Goal: Use online tool/utility: Utilize a website feature to perform a specific function

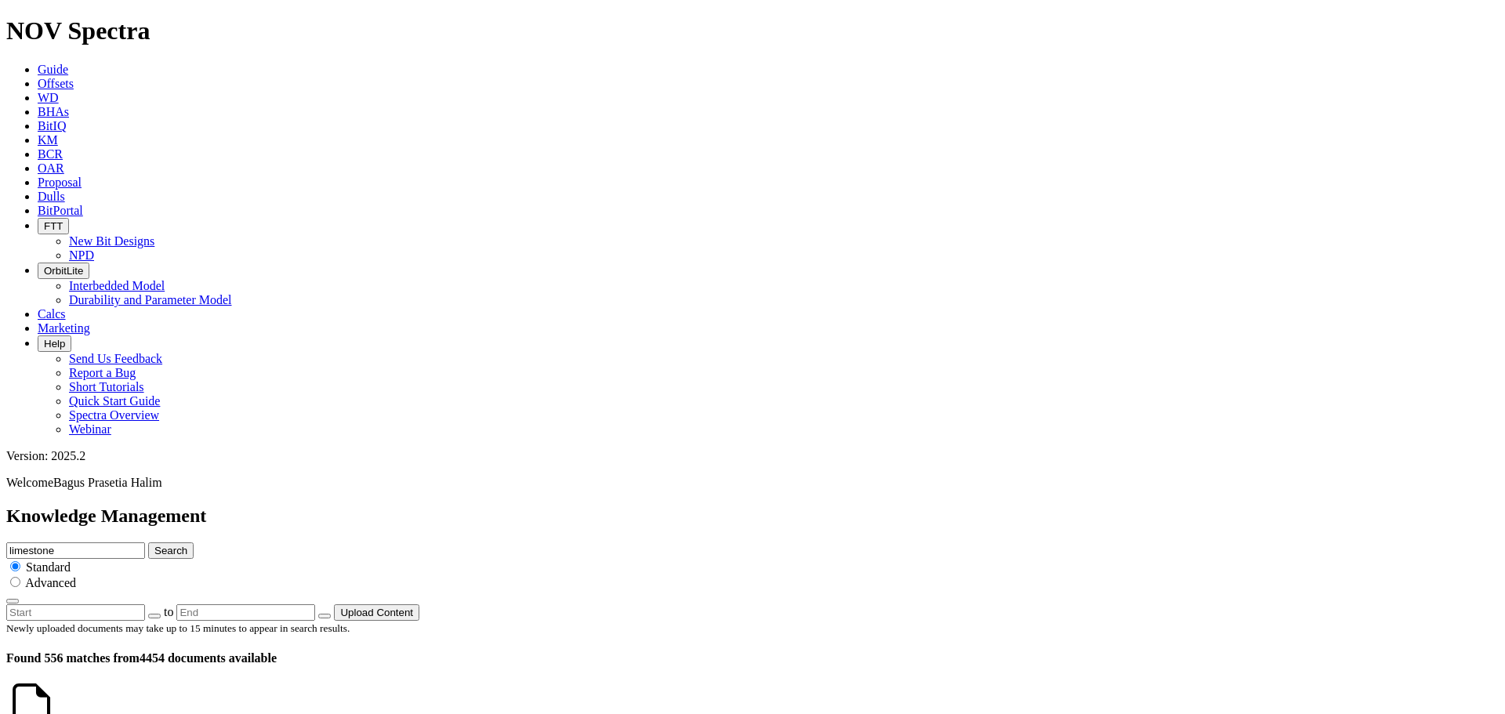
scroll to position [470, 0]
click at [74, 77] on span "Offsets" at bounding box center [56, 83] width 36 height 13
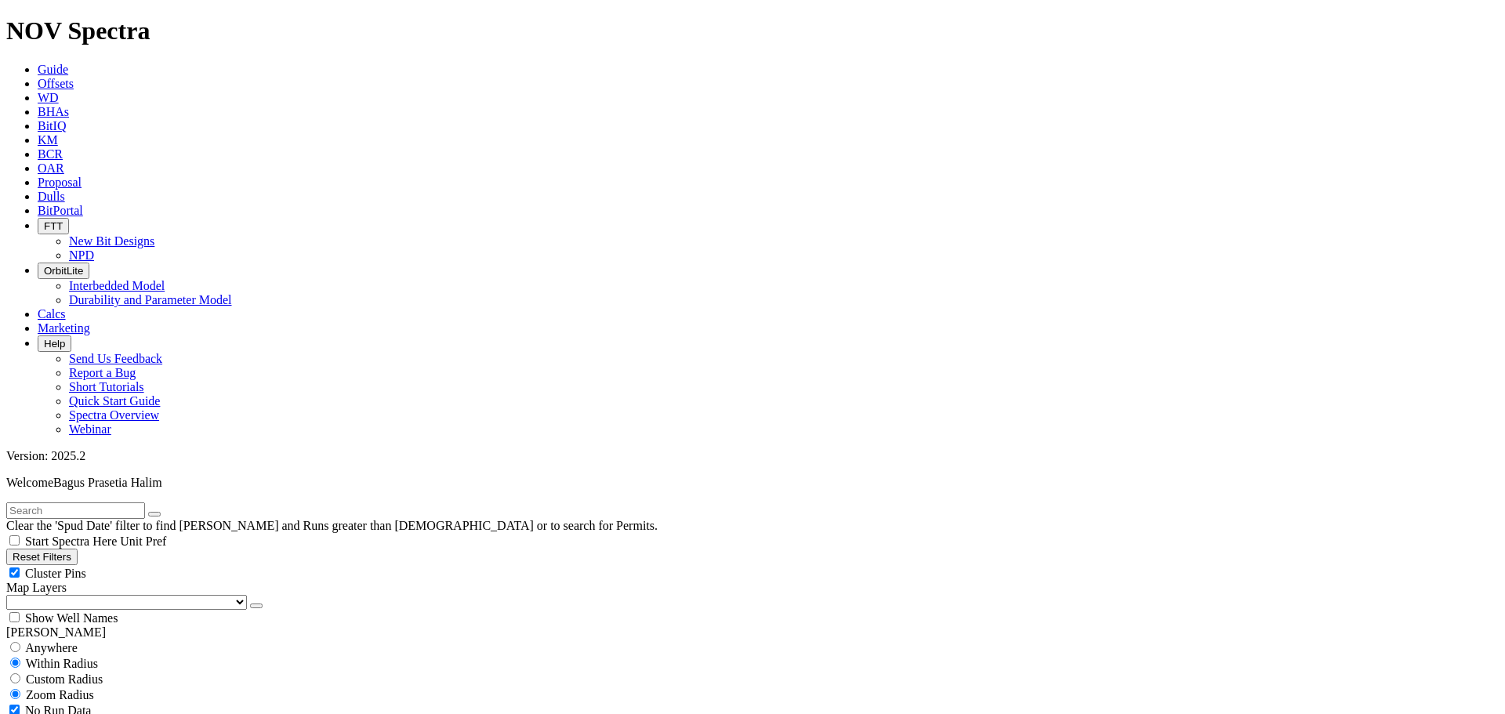
scroll to position [157, 0]
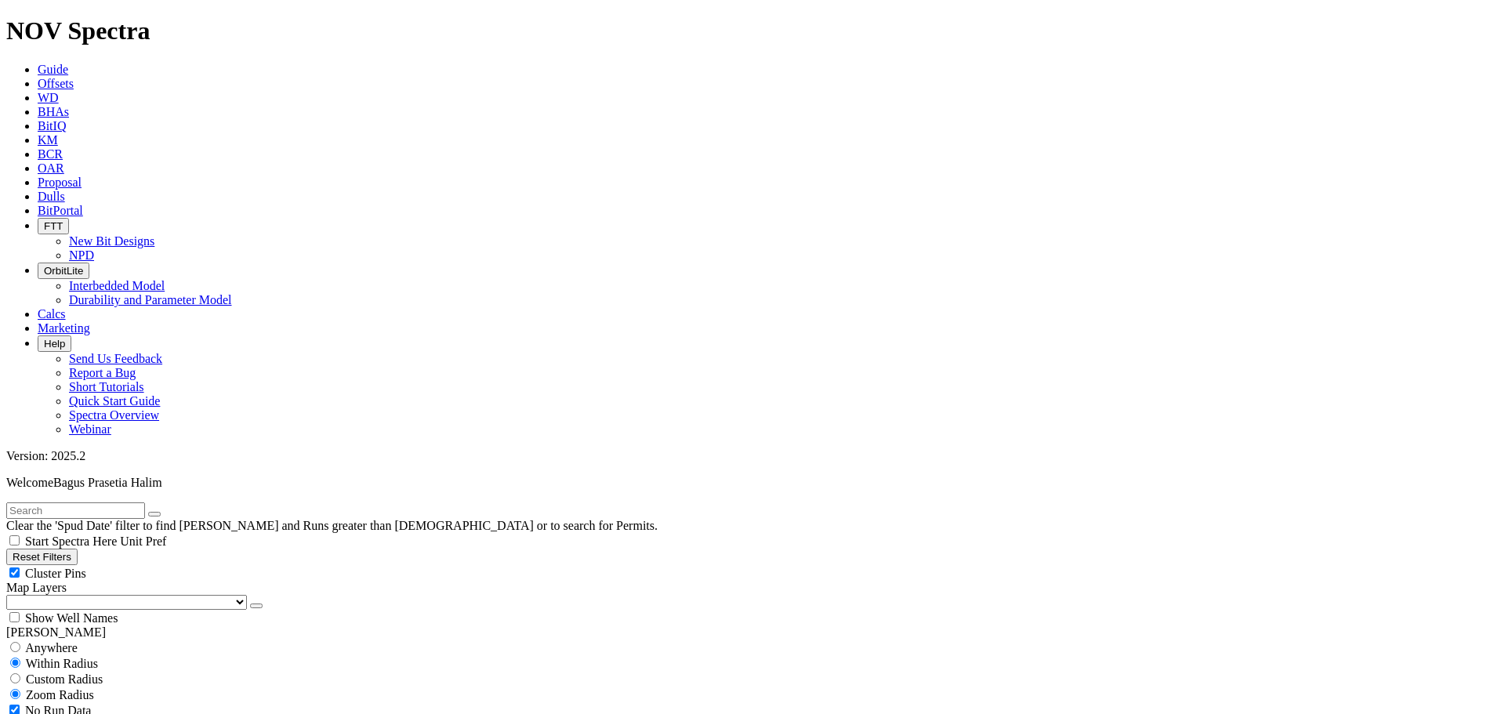
scroll to position [1483, 0]
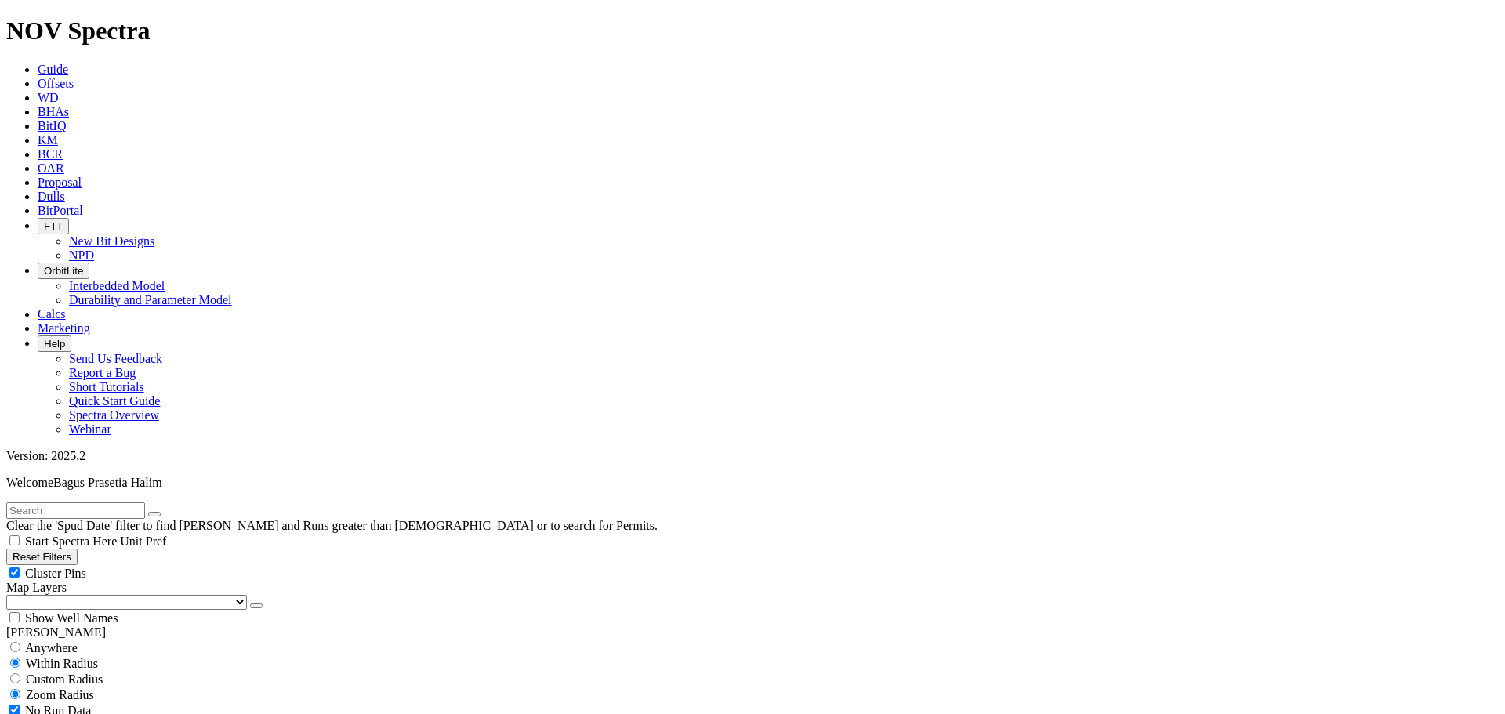
scroll to position [4462, 0]
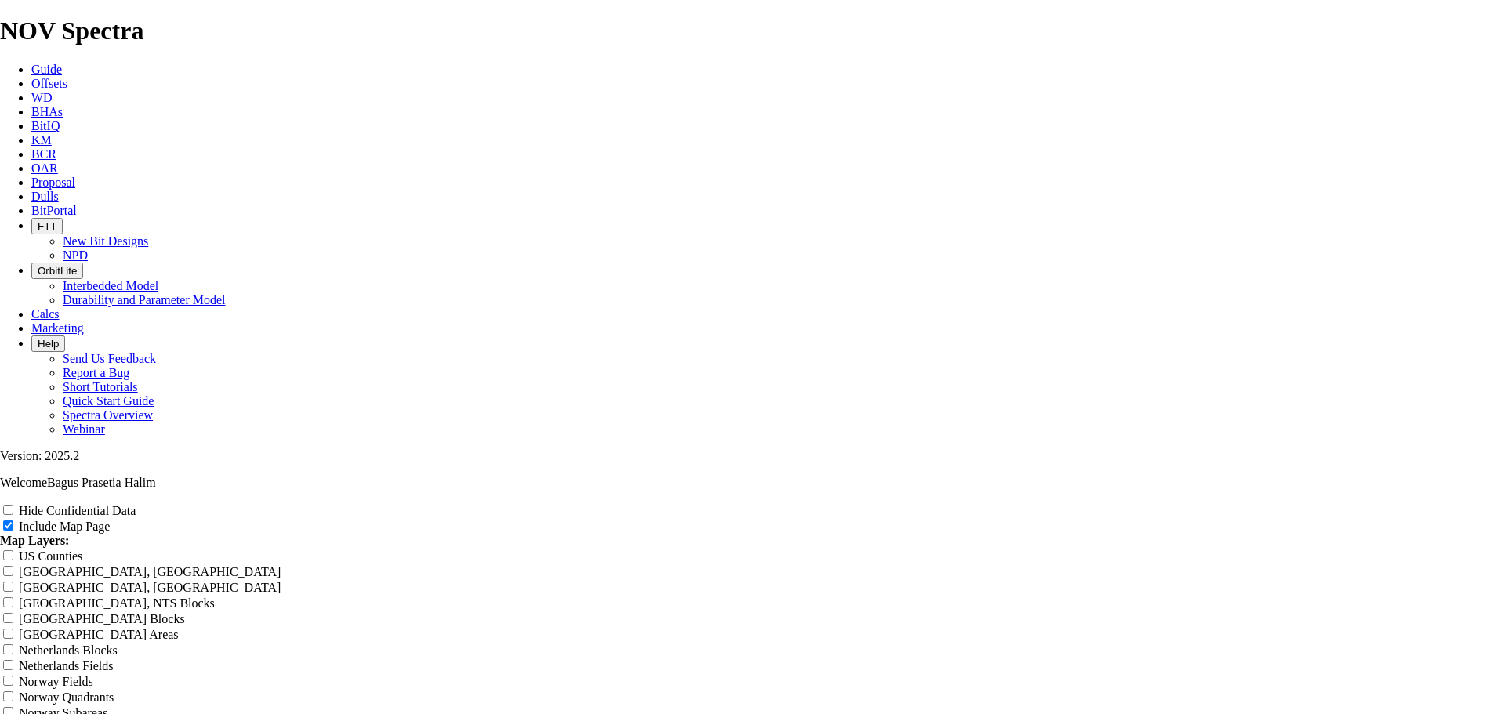
scroll to position [1996, 0]
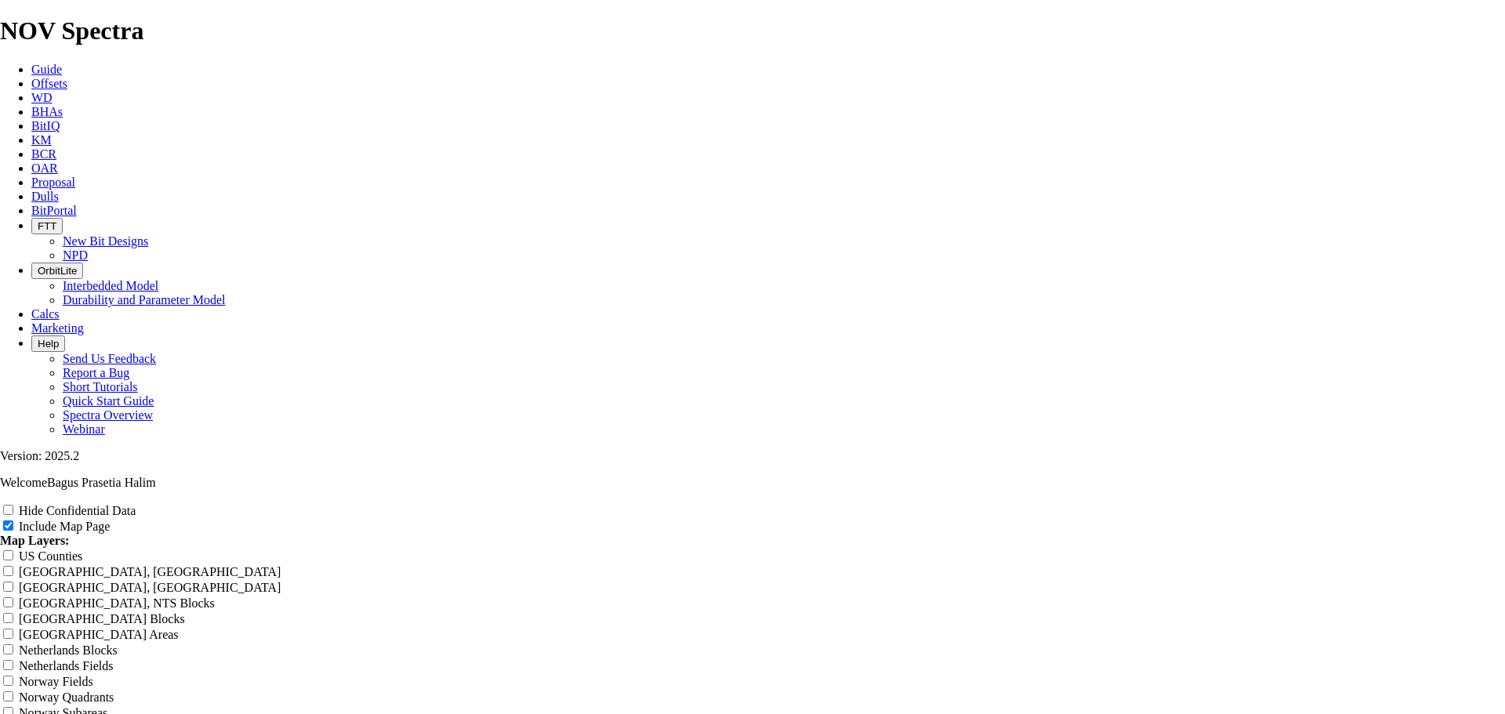
radio input "true"
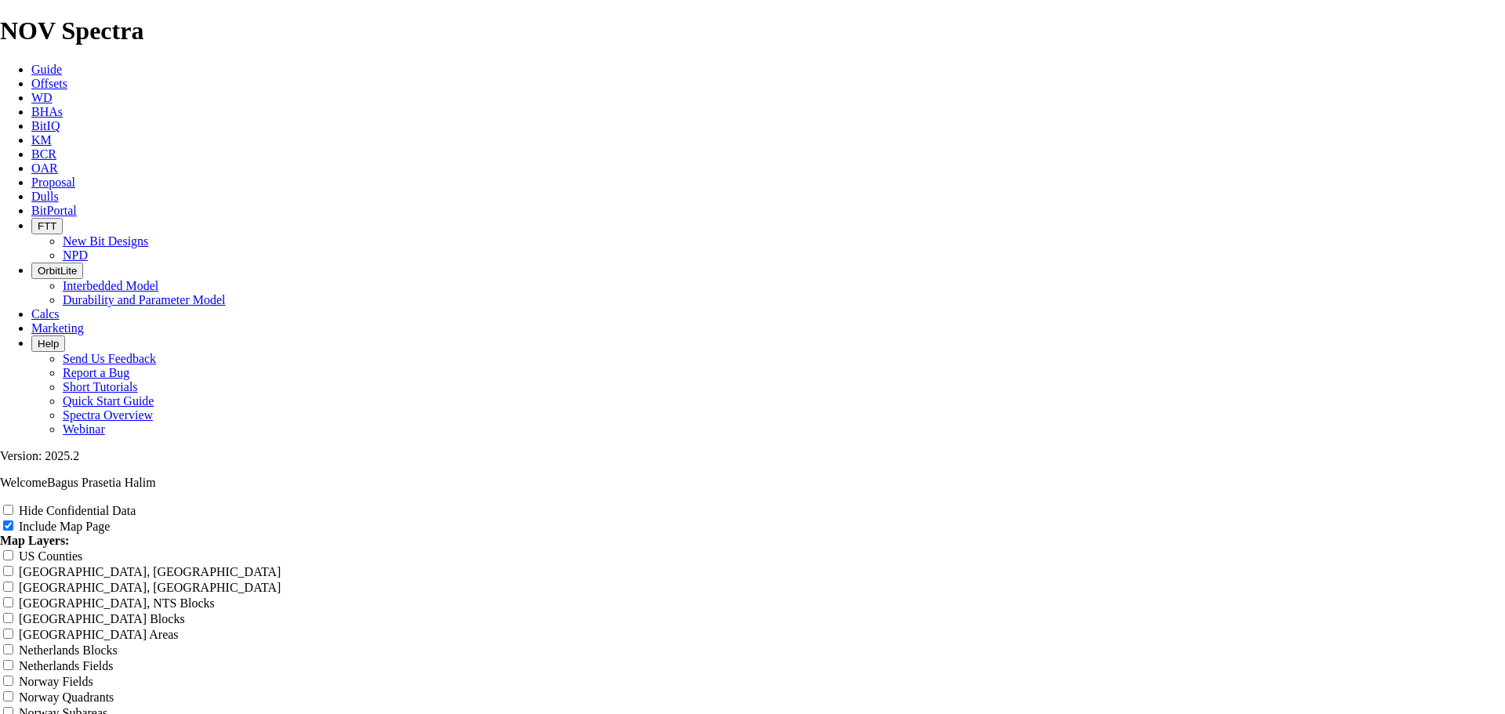
radio input "true"
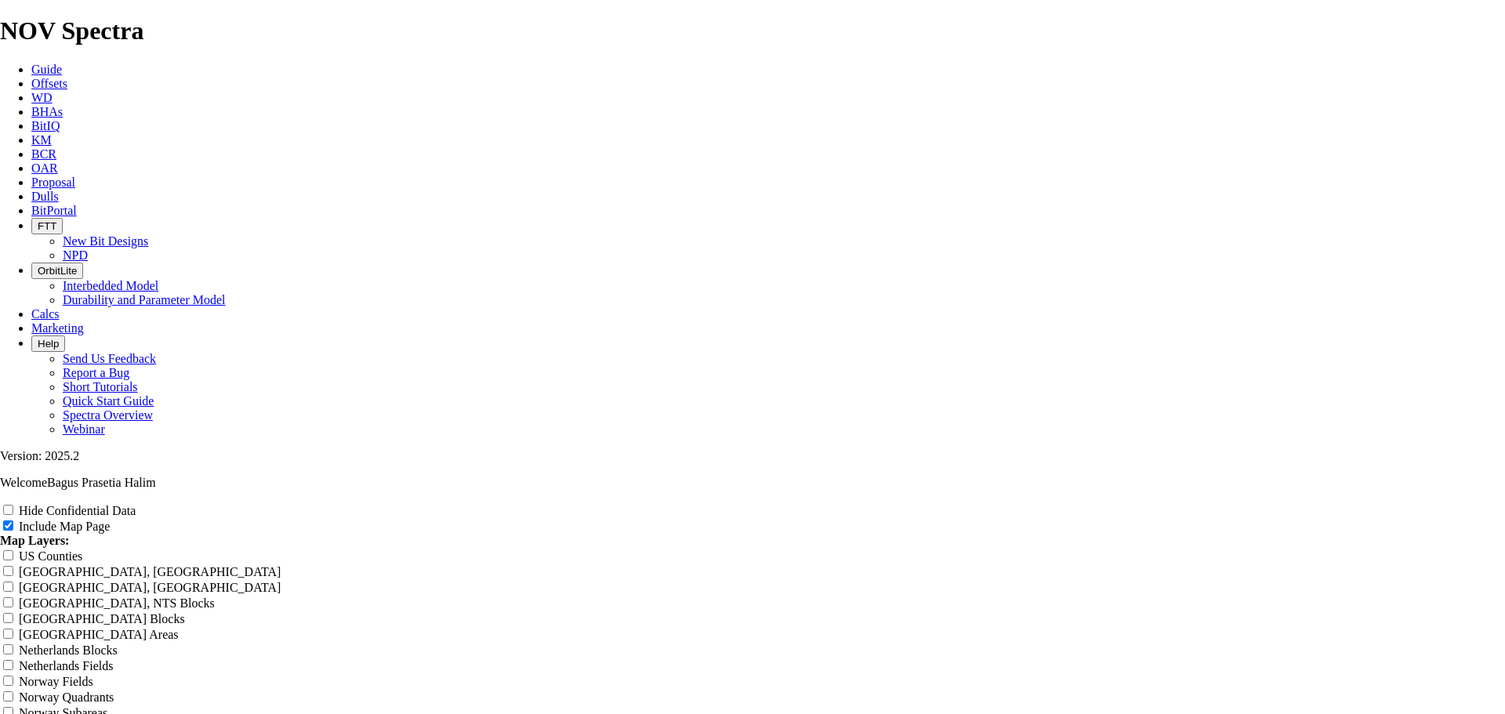
scroll to position [2545, 0]
